Goal: Transaction & Acquisition: Purchase product/service

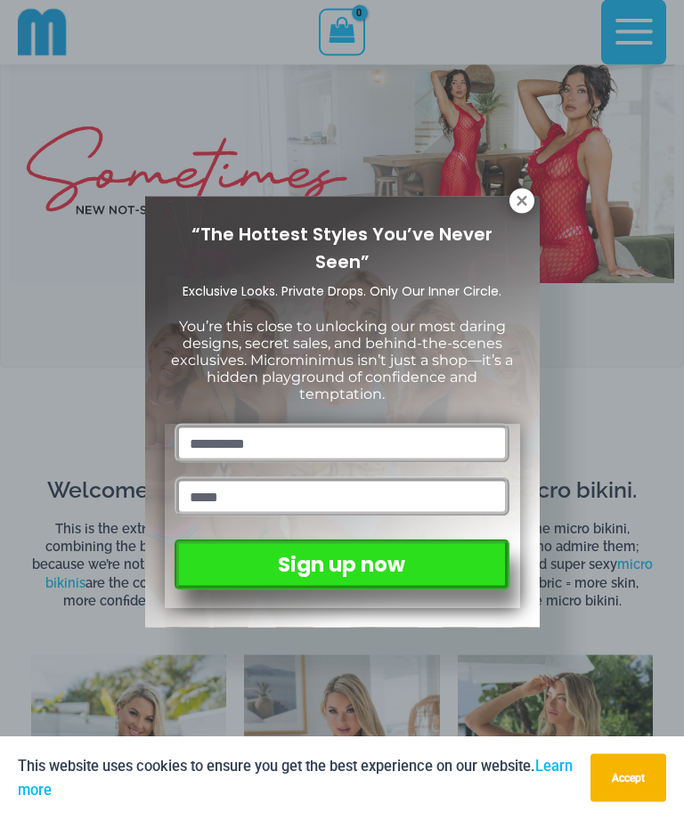
scroll to position [380, 0]
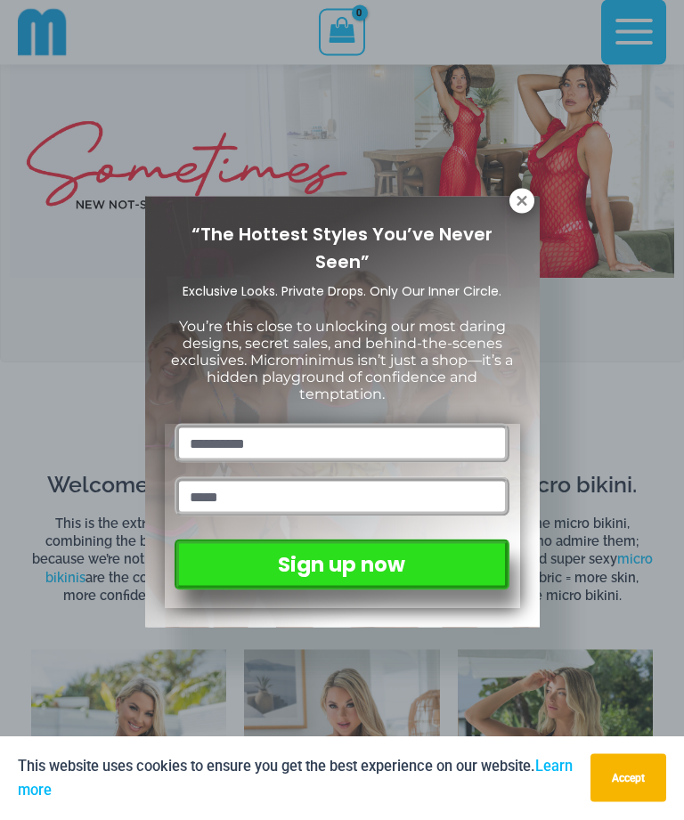
click at [538, 197] on div "“The Hottest Styles You’ve Never Seen” Exclusive Looks. Private Drops. Only Our…" at bounding box center [342, 413] width 394 height 432
click at [524, 202] on icon at bounding box center [521, 201] width 10 height 10
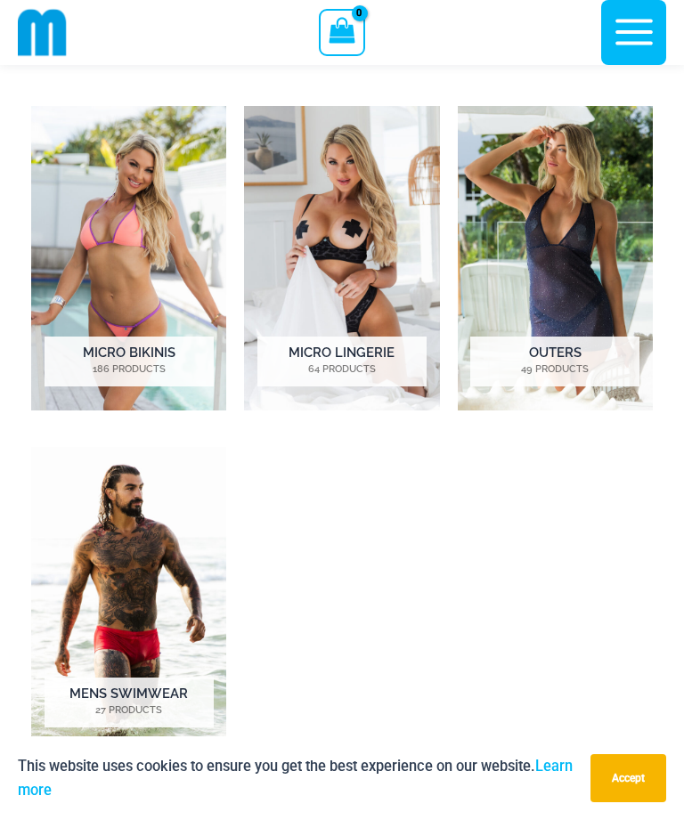
scroll to position [954, 0]
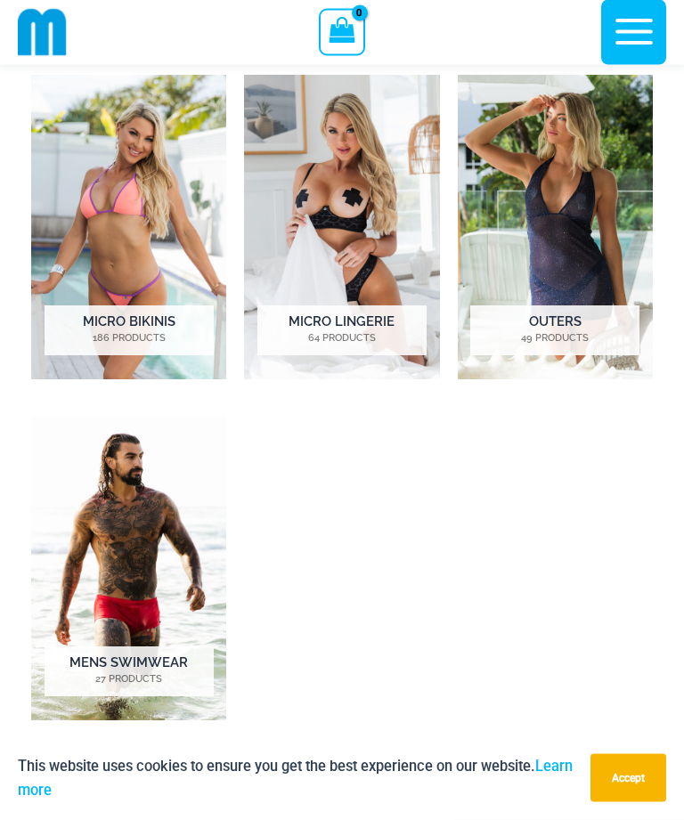
click at [101, 335] on mark "186 Products" at bounding box center [129, 339] width 169 height 15
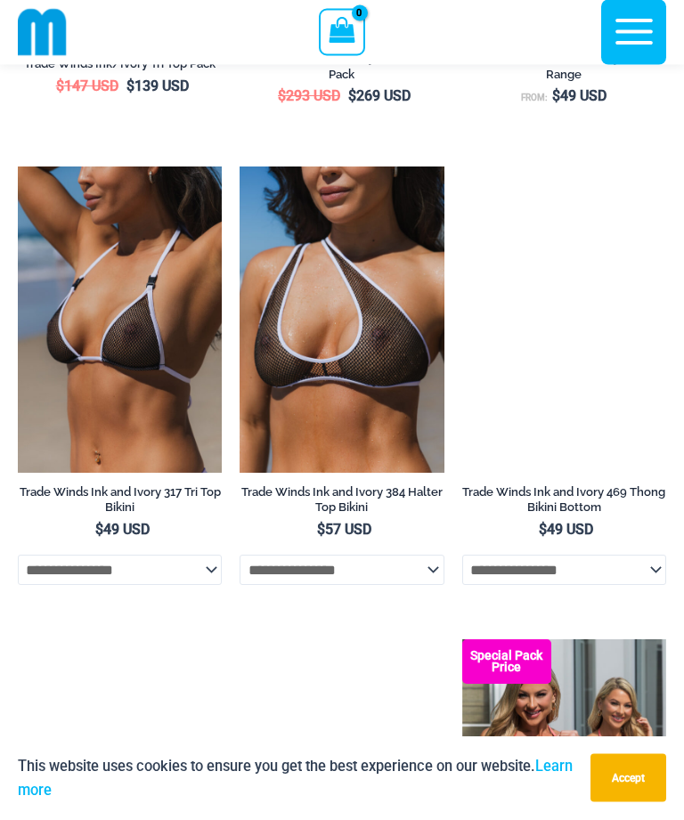
scroll to position [992, 0]
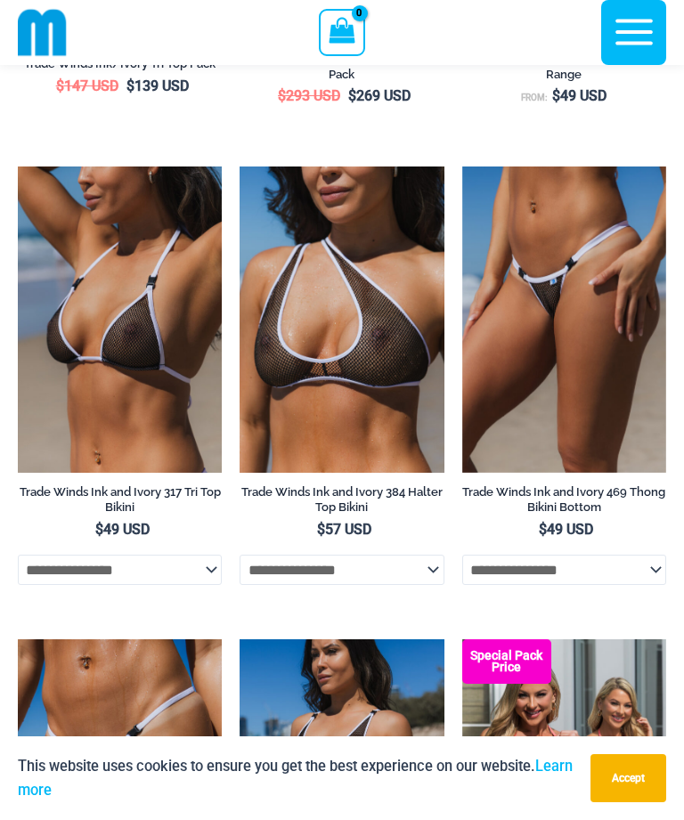
click at [462, 166] on img at bounding box center [462, 166] width 0 height 0
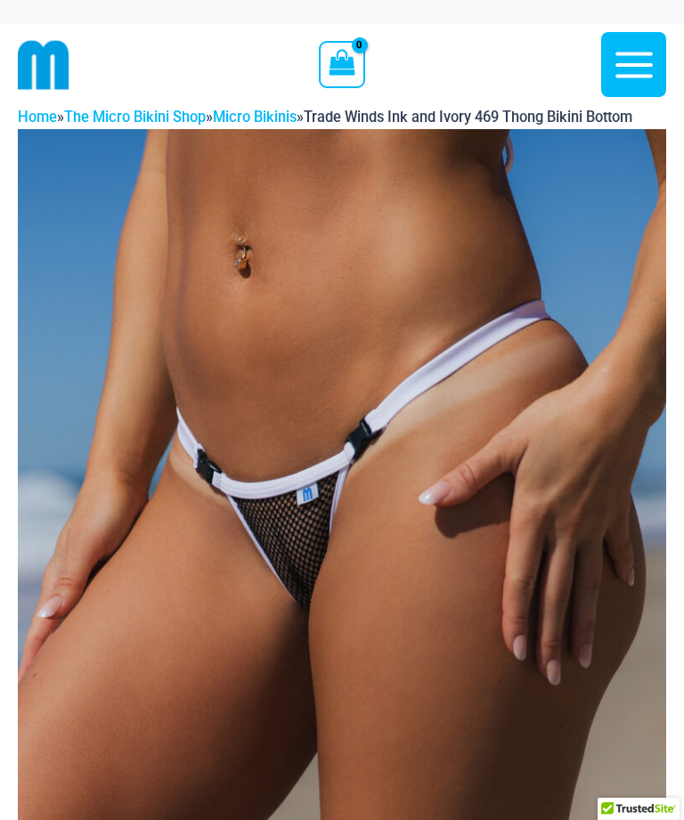
scroll to position [581, 0]
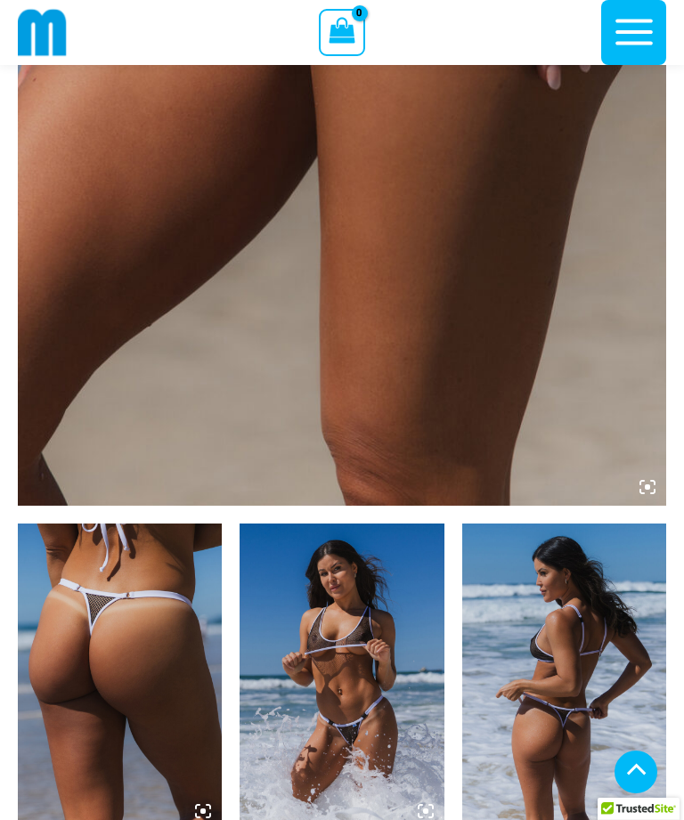
click at [422, 523] on img at bounding box center [341, 676] width 204 height 306
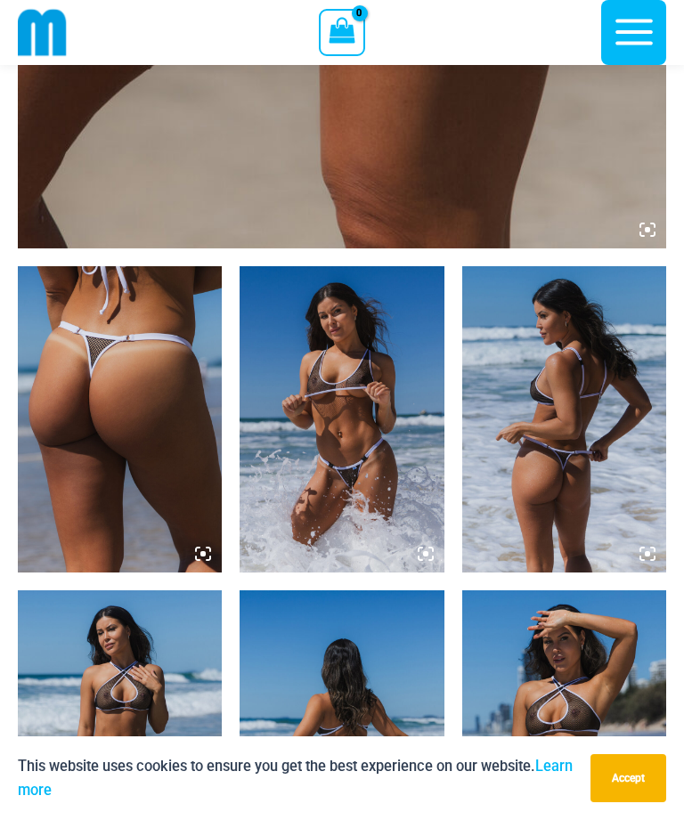
click at [379, 467] on img at bounding box center [341, 419] width 204 height 306
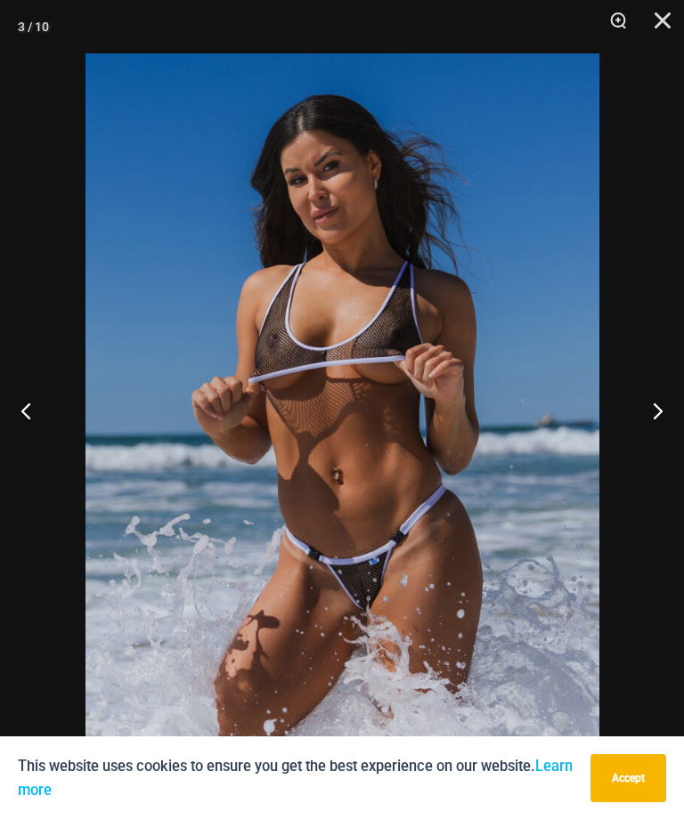
click at [637, 447] on button "Next" at bounding box center [650, 410] width 67 height 89
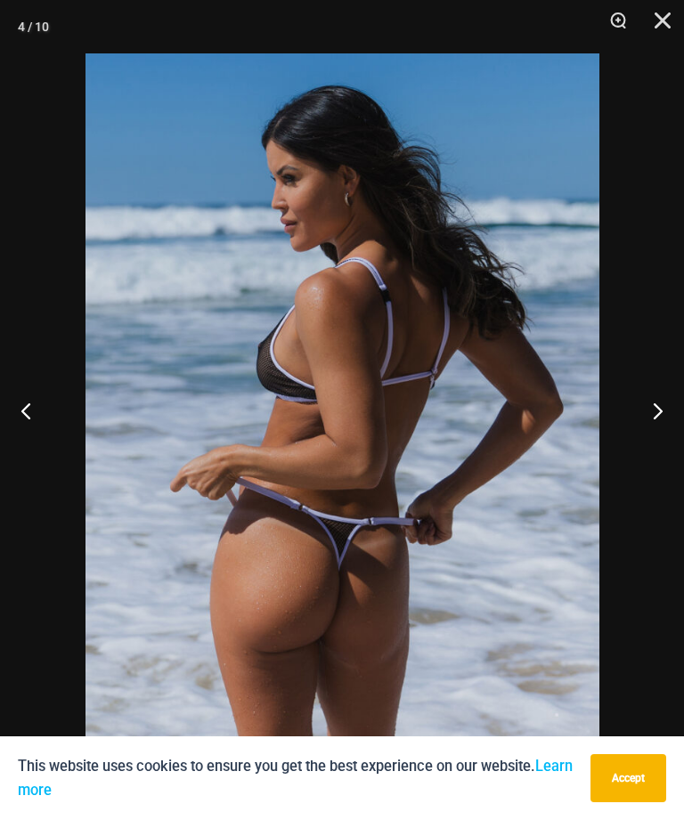
click at [638, 444] on button "Next" at bounding box center [650, 410] width 67 height 89
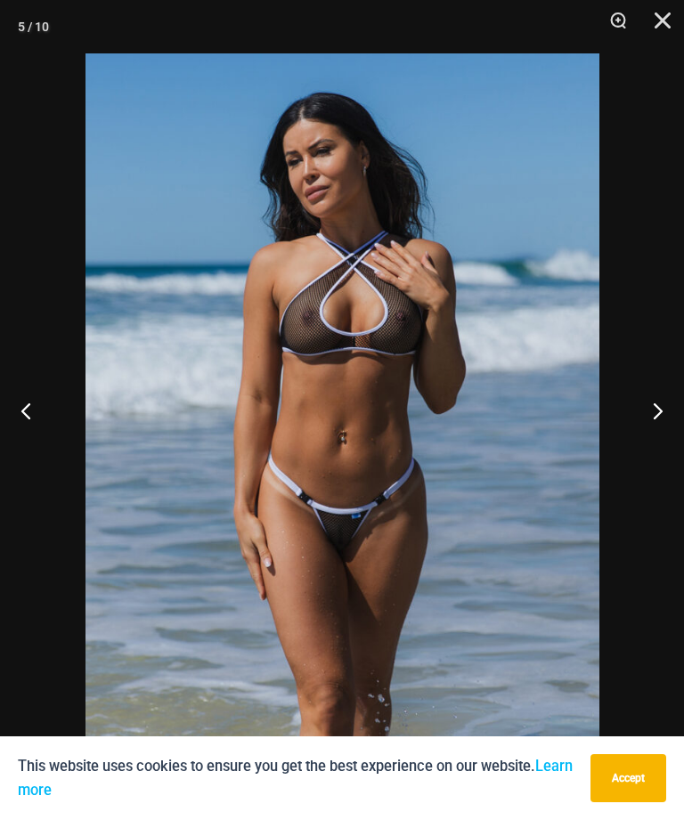
click at [633, 451] on button "Next" at bounding box center [650, 410] width 67 height 89
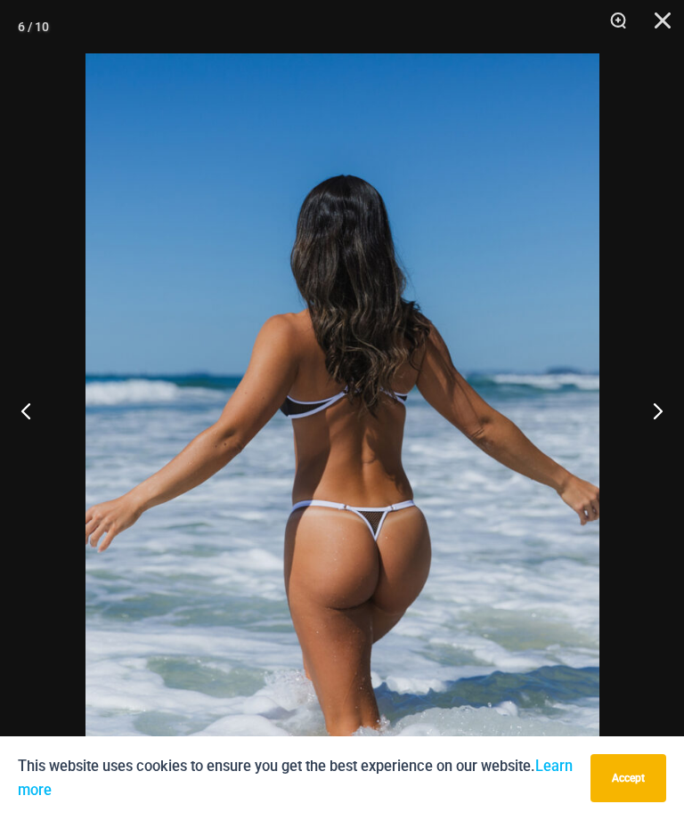
click at [631, 455] on button "Next" at bounding box center [650, 410] width 67 height 89
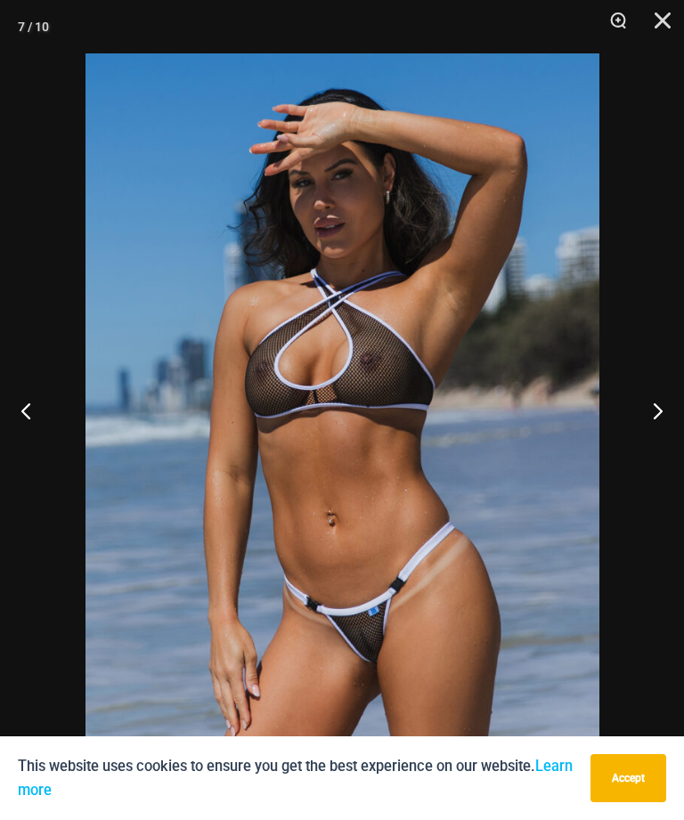
click at [632, 455] on button "Next" at bounding box center [650, 410] width 67 height 89
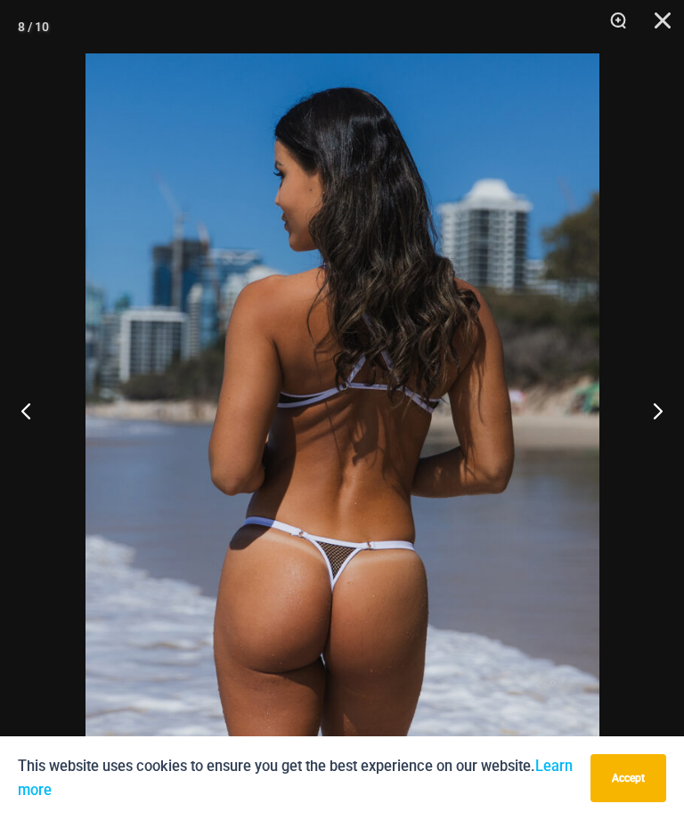
click at [633, 455] on button "Next" at bounding box center [650, 410] width 67 height 89
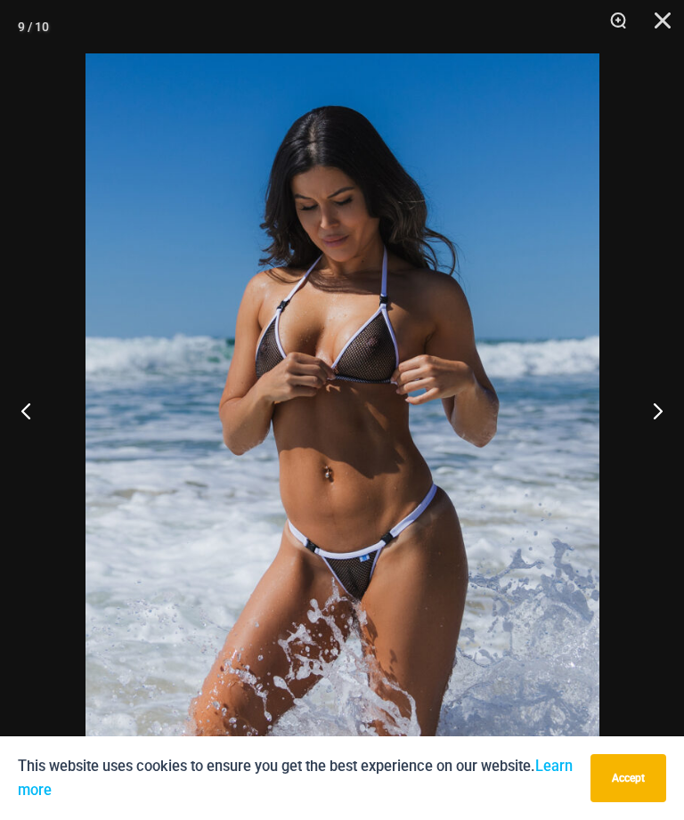
click at [633, 455] on button "Next" at bounding box center [650, 410] width 67 height 89
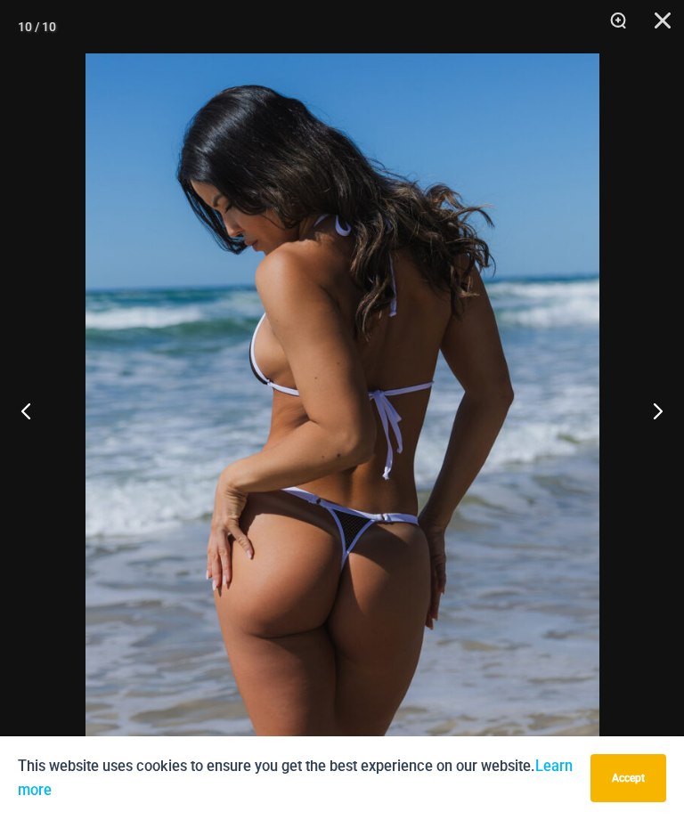
click at [635, 455] on button "Next" at bounding box center [650, 410] width 67 height 89
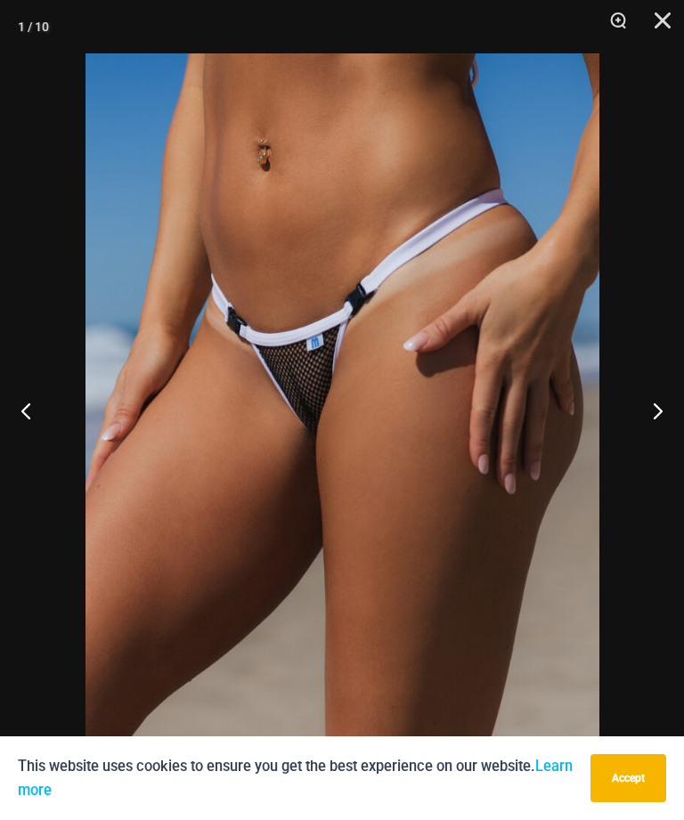
click at [638, 452] on button "Next" at bounding box center [650, 410] width 67 height 89
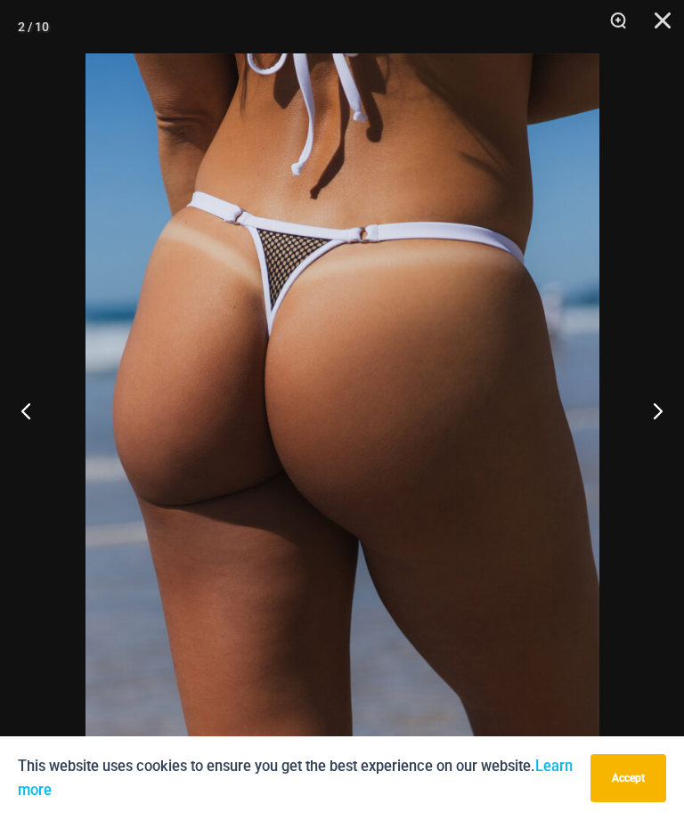
click at [634, 455] on button "Next" at bounding box center [650, 410] width 67 height 89
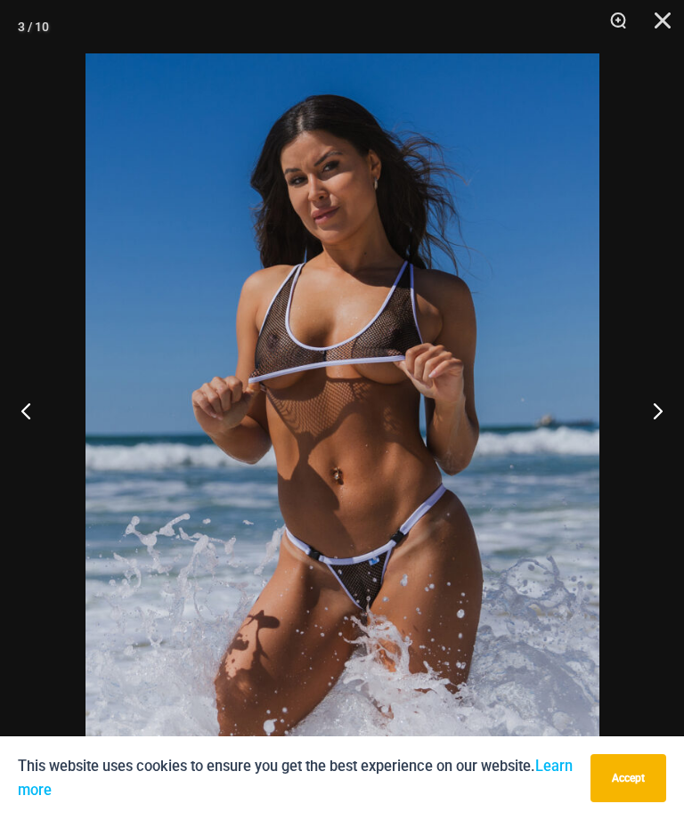
click at [676, 23] on button "Close" at bounding box center [656, 26] width 45 height 53
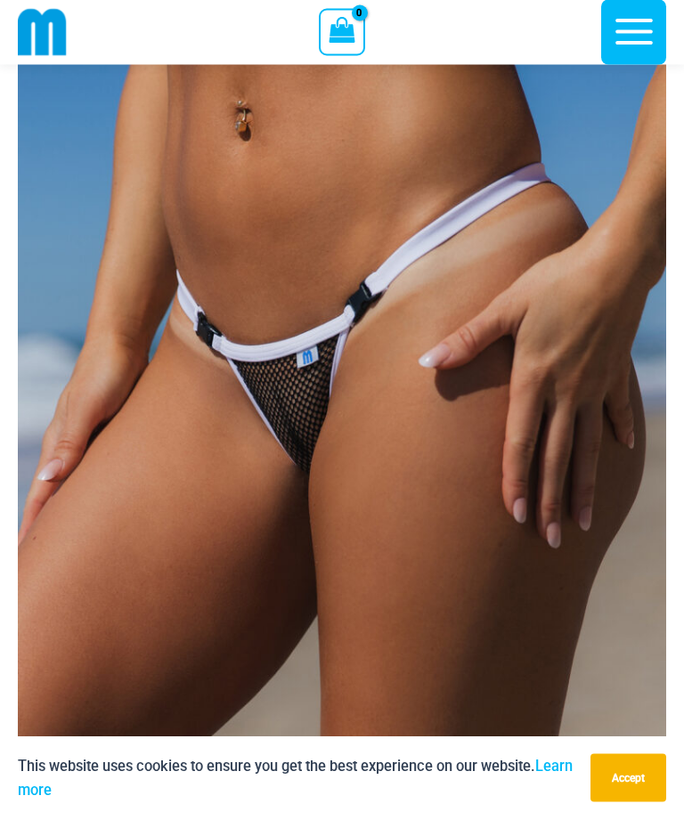
scroll to position [75, 0]
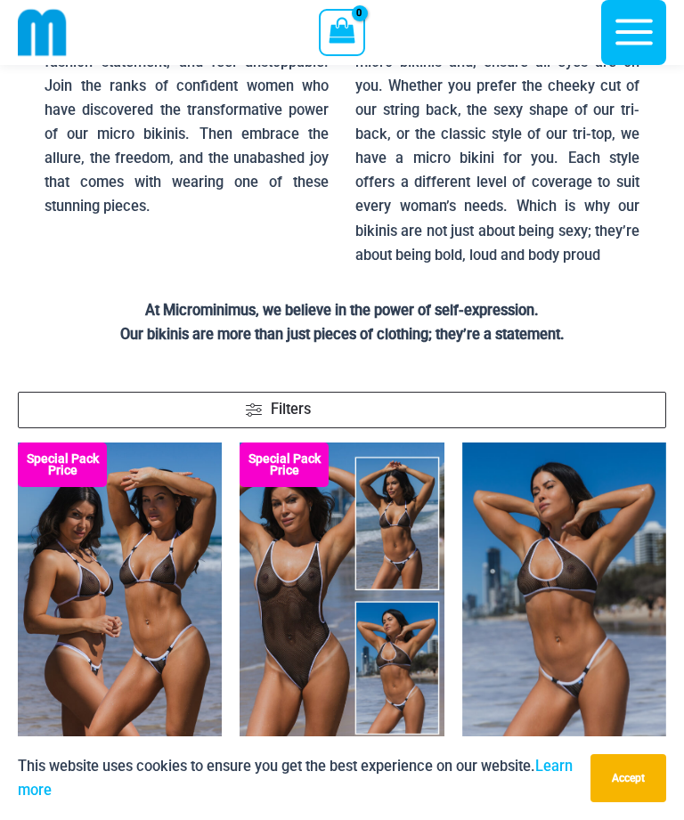
scroll to position [282, 0]
click at [298, 411] on span "Filters" at bounding box center [291, 410] width 40 height 22
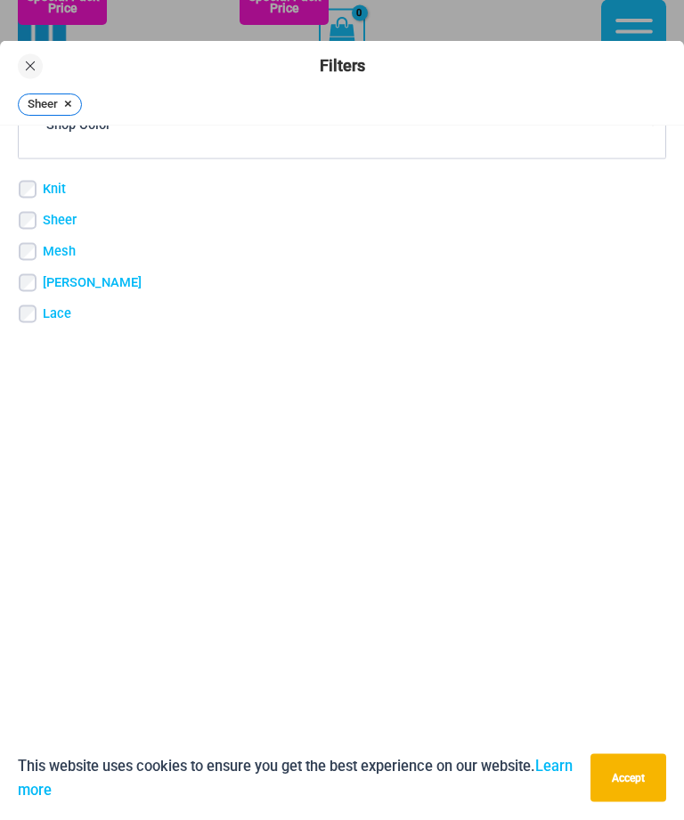
scroll to position [745, 0]
click at [633, 802] on button "Accept" at bounding box center [628, 778] width 76 height 48
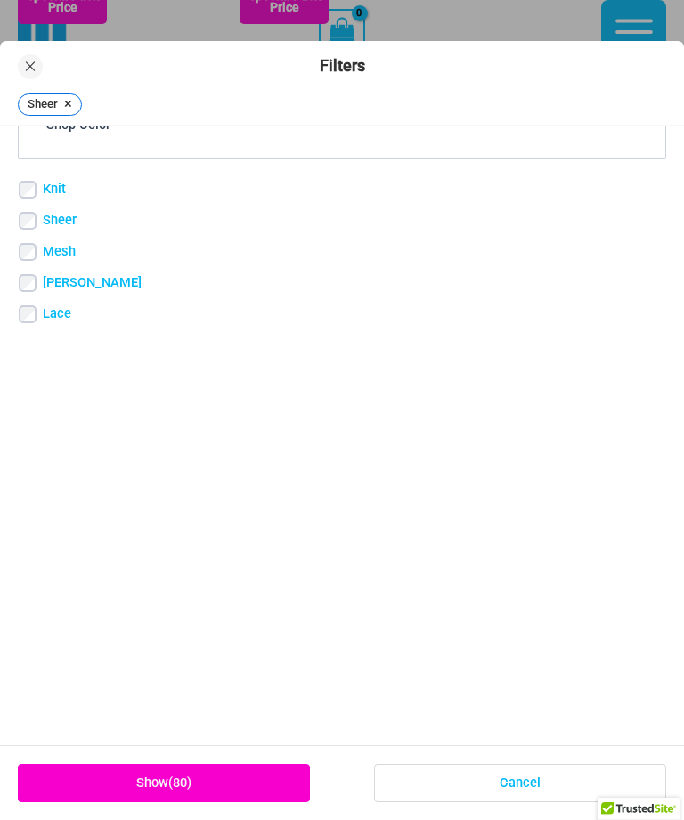
click at [243, 802] on link "Show ( 80 )" at bounding box center [164, 783] width 292 height 38
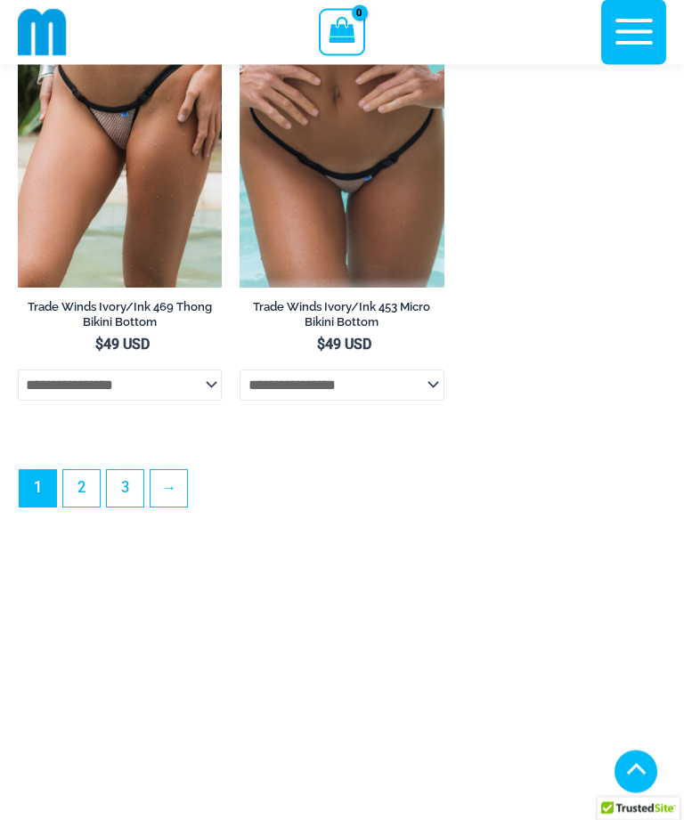
scroll to position [5428, 0]
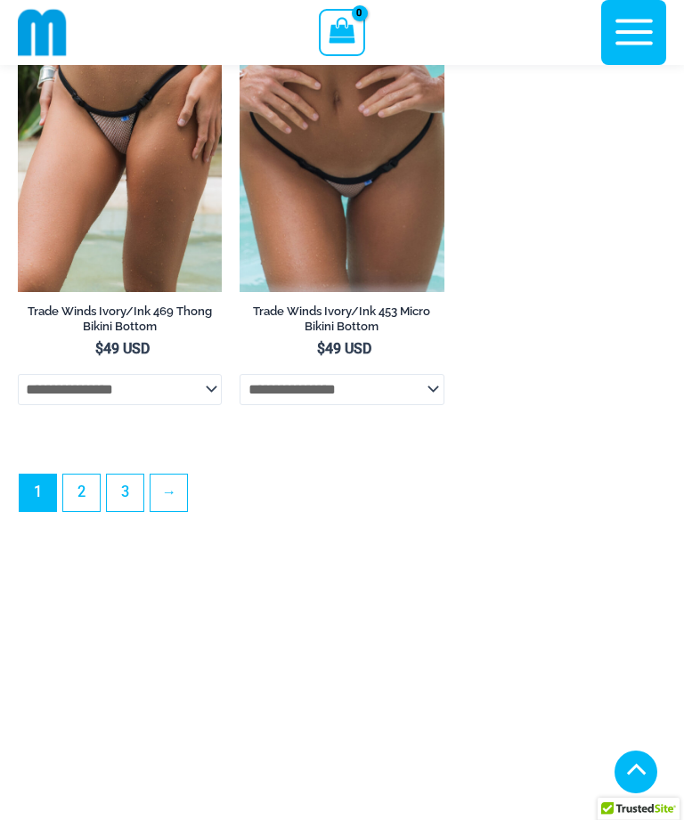
click at [84, 511] on link "2" at bounding box center [81, 493] width 37 height 37
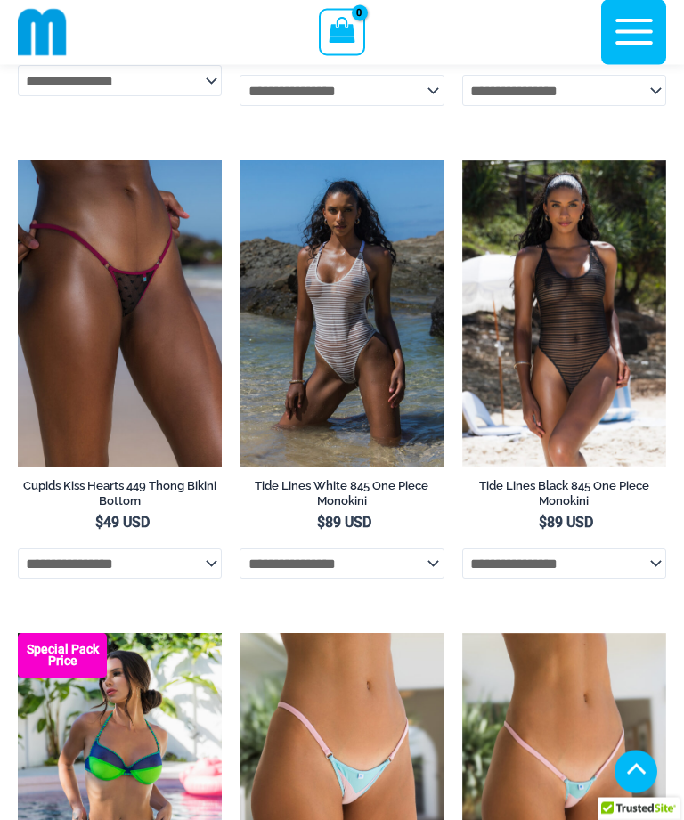
scroll to position [2900, 0]
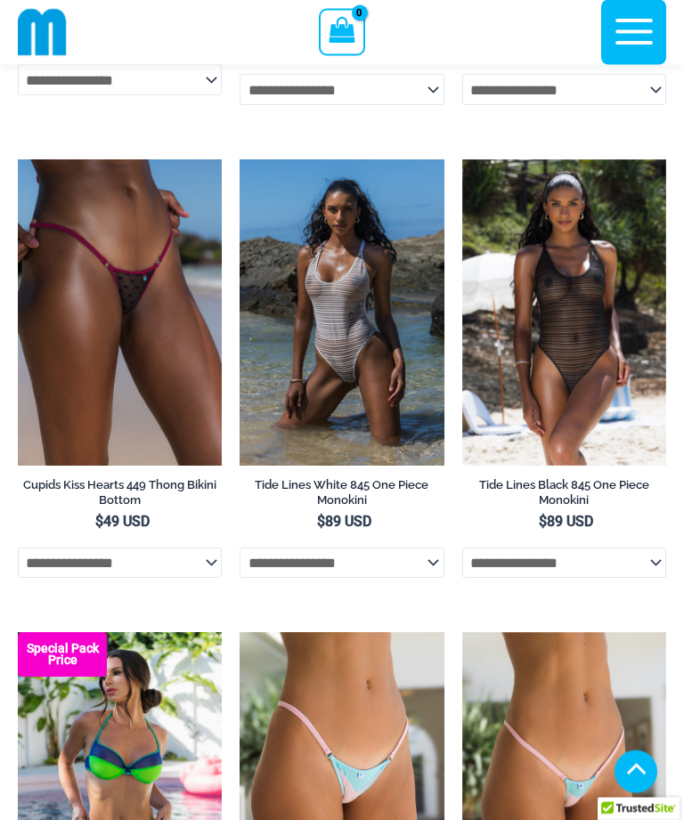
click at [462, 160] on img at bounding box center [462, 160] width 0 height 0
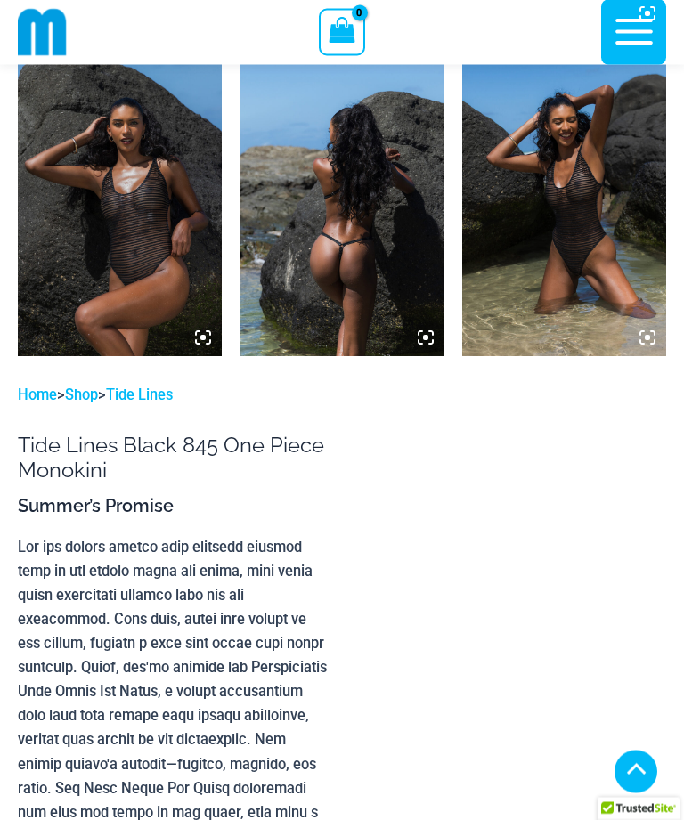
scroll to position [1381, 0]
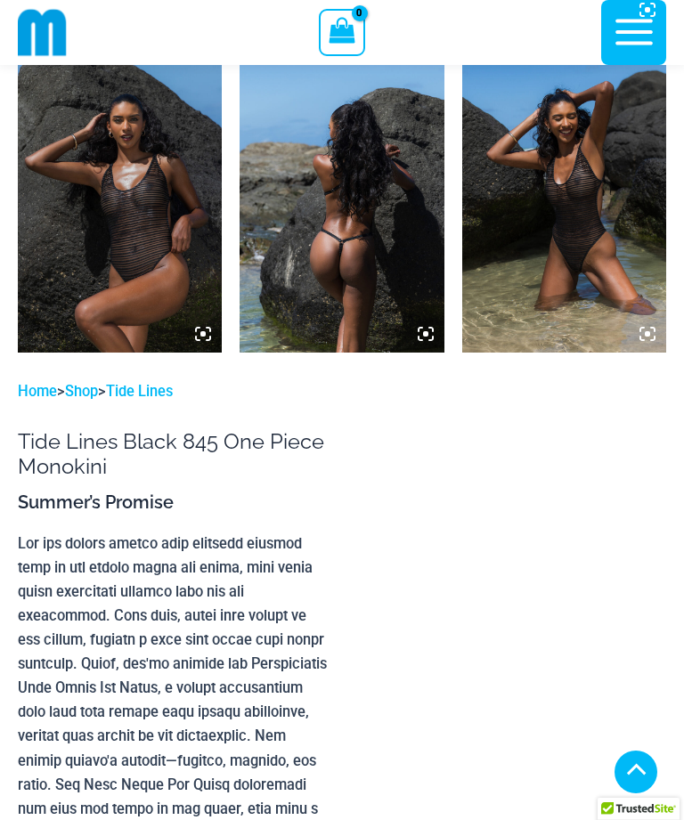
click at [600, 305] on img at bounding box center [564, 199] width 204 height 306
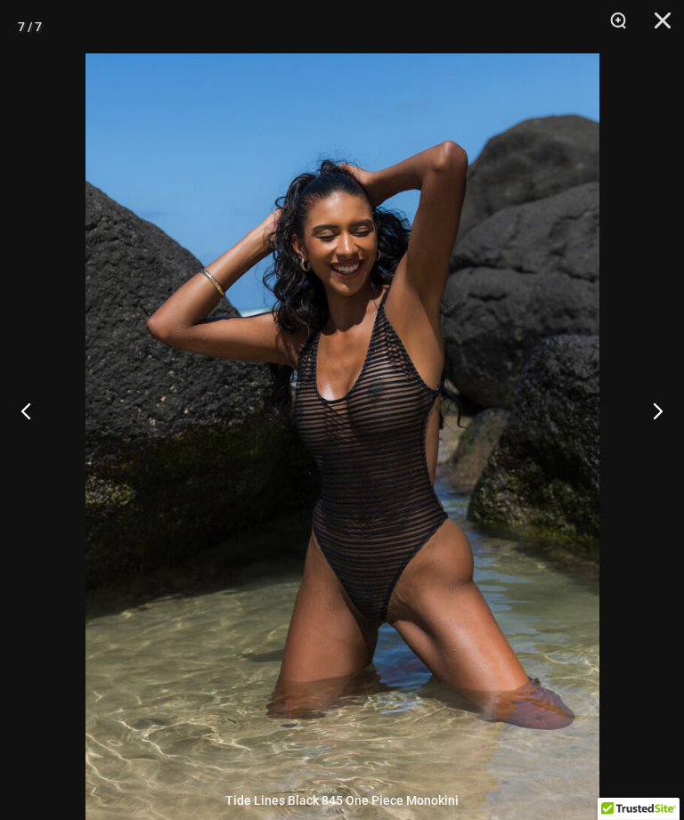
click at [622, 455] on button "Next" at bounding box center [650, 410] width 67 height 89
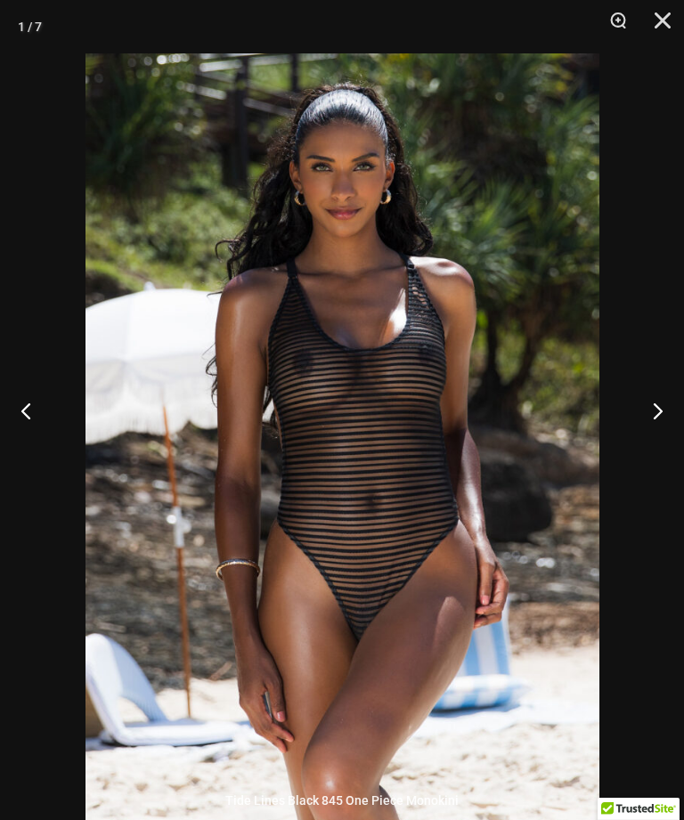
click at [608, 452] on div at bounding box center [342, 410] width 684 height 820
click at [651, 418] on div at bounding box center [342, 410] width 684 height 820
click at [659, 430] on button "Next" at bounding box center [650, 410] width 67 height 89
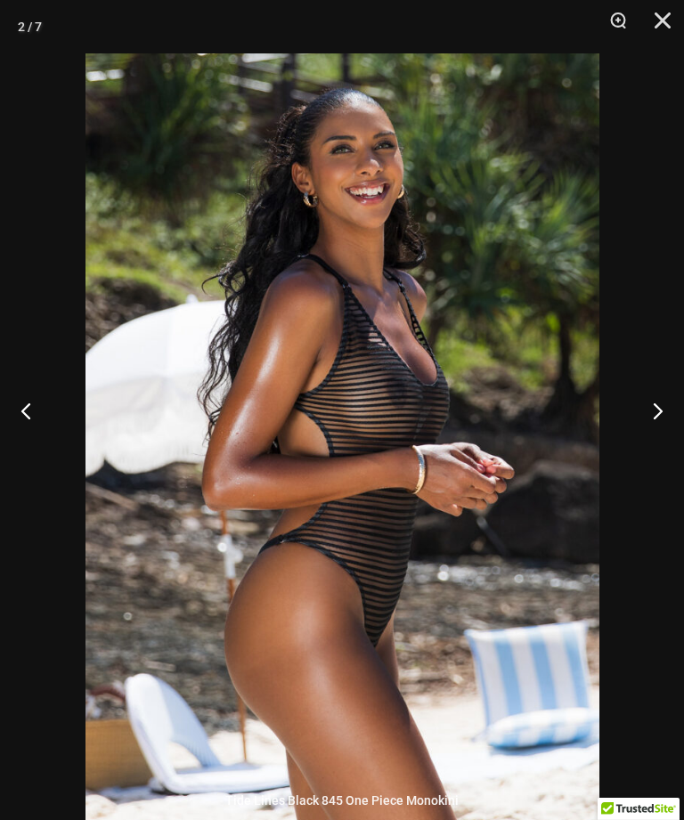
click at [651, 442] on button "Next" at bounding box center [650, 410] width 67 height 89
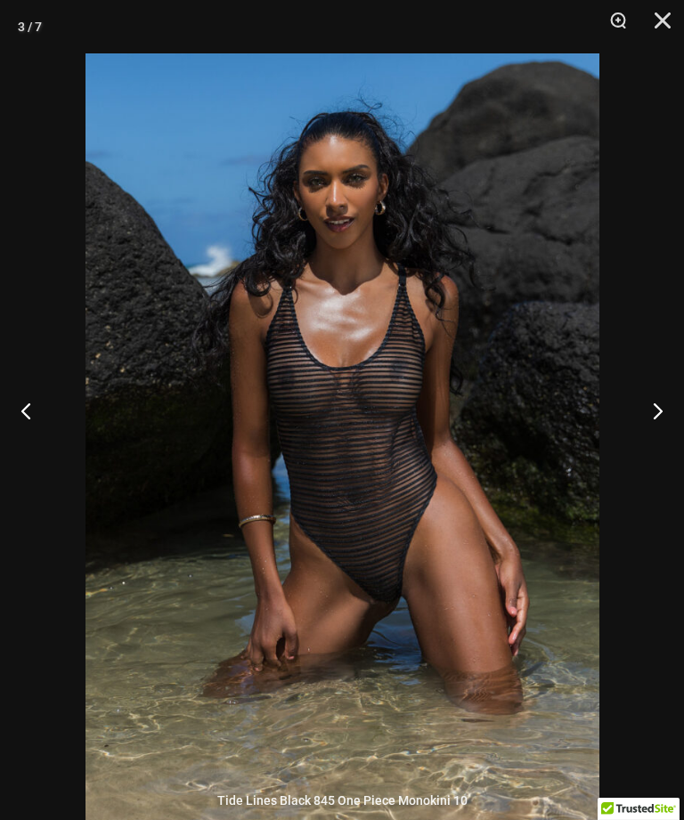
click at [644, 445] on button "Next" at bounding box center [650, 410] width 67 height 89
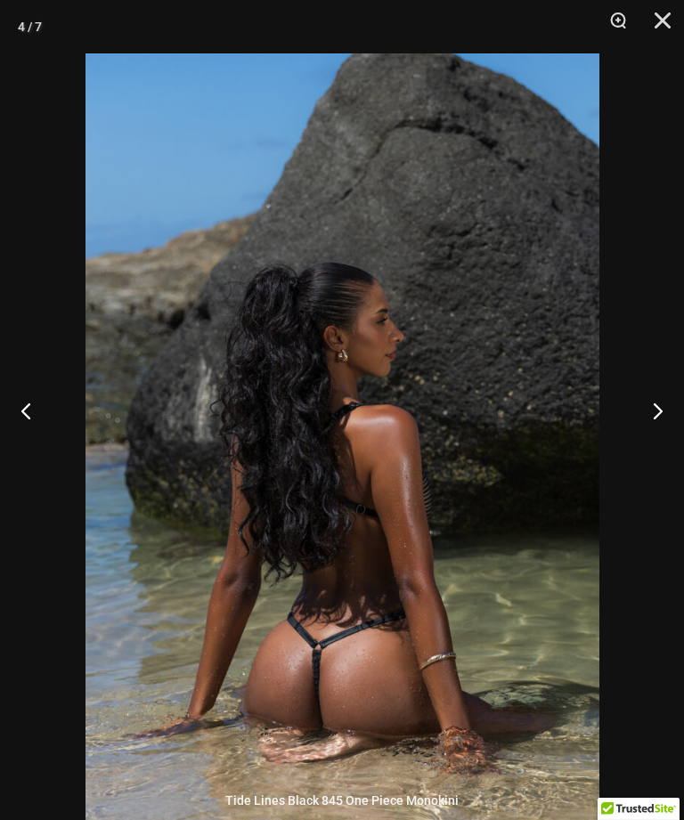
click at [662, 8] on button "Close" at bounding box center [656, 26] width 45 height 53
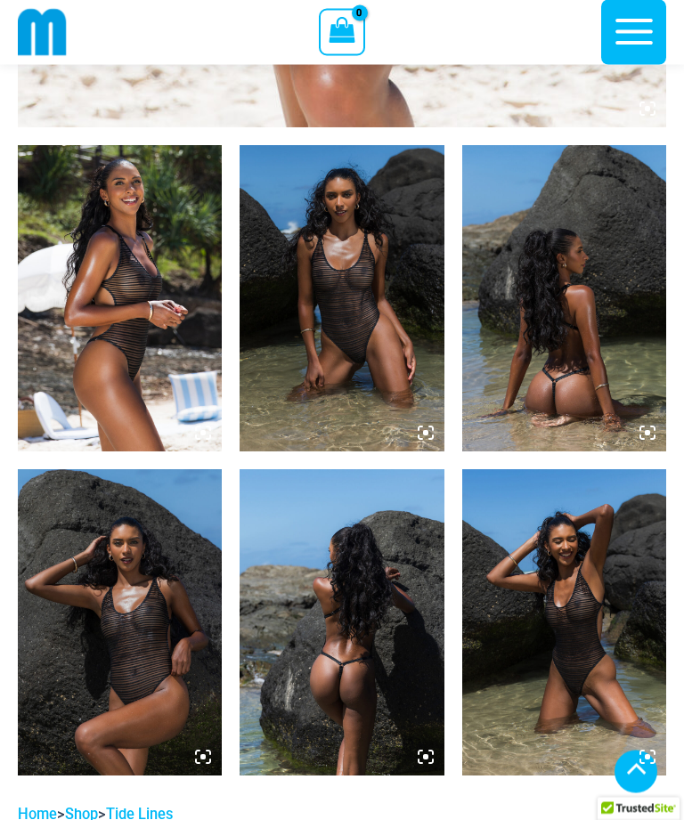
scroll to position [934, 0]
